Goal: Navigation & Orientation: Find specific page/section

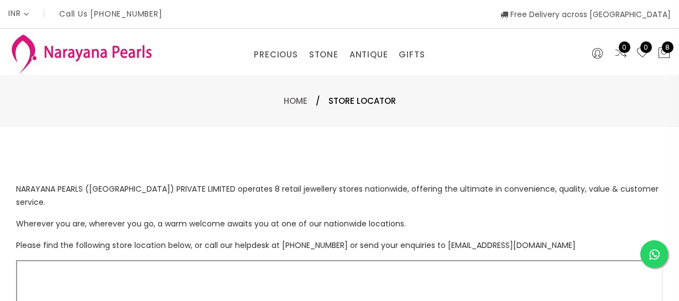
select select "INR"
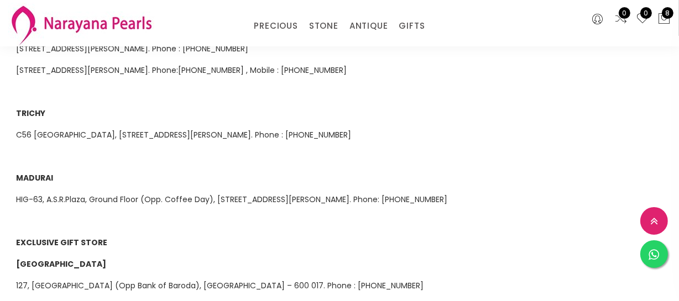
scroll to position [905, 0]
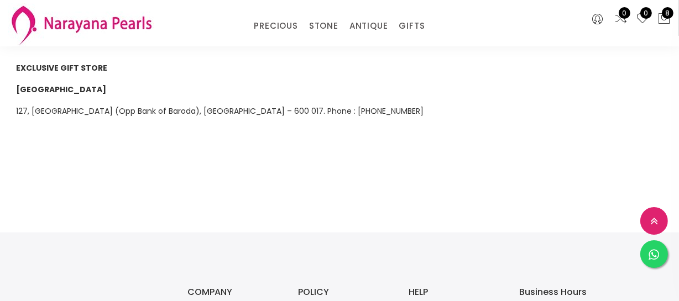
click at [101, 106] on span "127, [GEOGRAPHIC_DATA] (Opp Bank of Baroda), [GEOGRAPHIC_DATA] – 600 017. Phone…" at bounding box center [220, 111] width 408 height 11
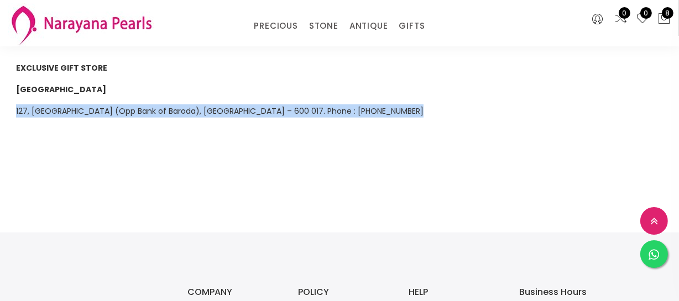
click at [101, 106] on span "127, [GEOGRAPHIC_DATA] (Opp Bank of Baroda), [GEOGRAPHIC_DATA] – 600 017. Phone…" at bounding box center [220, 111] width 408 height 11
copy span "127, [GEOGRAPHIC_DATA] (Opp Bank of Baroda), [GEOGRAPHIC_DATA] – 600 017. Phone…"
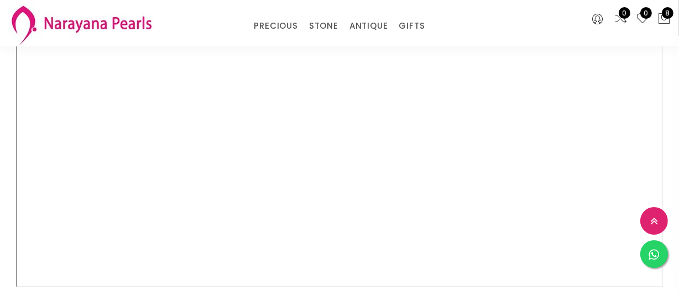
scroll to position [251, 0]
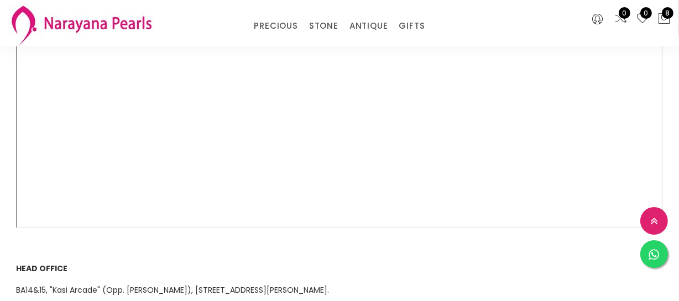
click at [75, 285] on span "BA14&15, "Kasi Arcade" (Opp. [PERSON_NAME]), [STREET_ADDRESS][PERSON_NAME]." at bounding box center [172, 290] width 313 height 11
click at [76, 285] on span "BA14&15, "Kasi Arcade" (Opp. [PERSON_NAME]), [STREET_ADDRESS][PERSON_NAME]." at bounding box center [172, 290] width 313 height 11
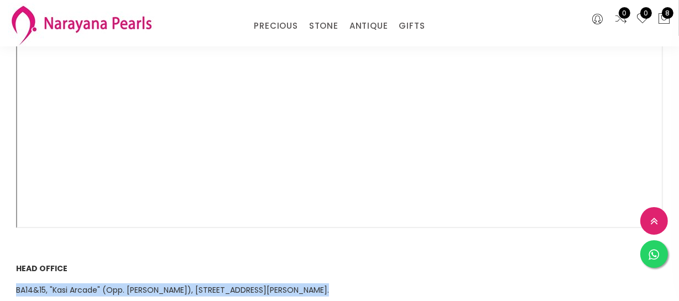
click at [76, 285] on span "BA14&15, "Kasi Arcade" (Opp. [PERSON_NAME]), [STREET_ADDRESS][PERSON_NAME]." at bounding box center [172, 290] width 313 height 11
copy span "BA14&15, "Kasi Arcade" (Opp. [PERSON_NAME]), [STREET_ADDRESS][PERSON_NAME]."
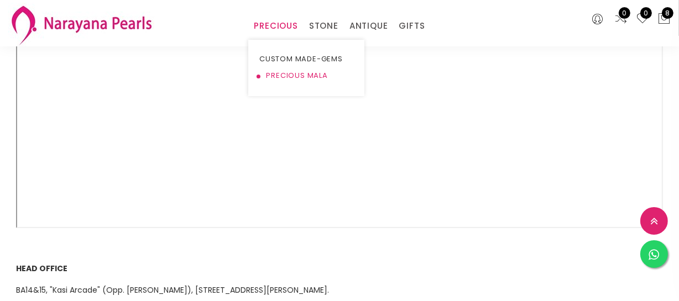
click at [283, 74] on link "PRECIOUS MALA" at bounding box center [306, 75] width 94 height 17
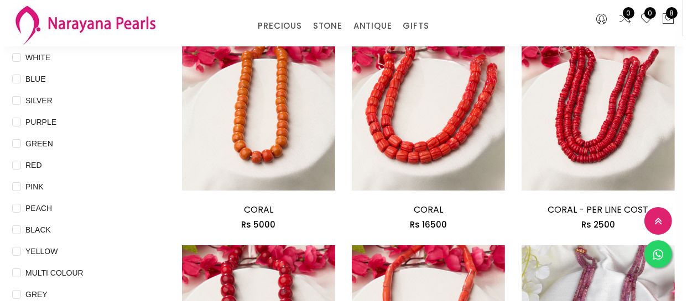
scroll to position [150, 0]
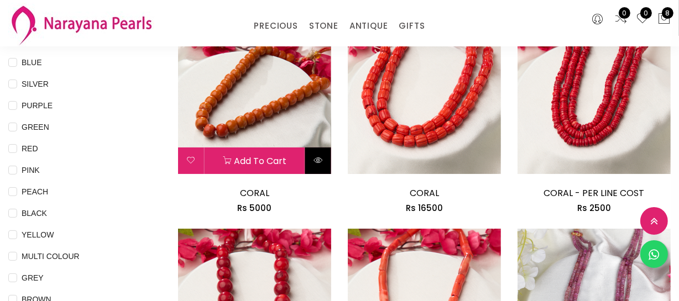
click at [319, 159] on icon at bounding box center [318, 160] width 9 height 9
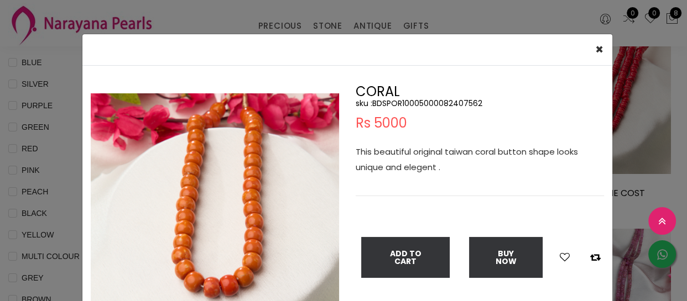
scroll to position [50, 0]
